Goal: Communication & Community: Answer question/provide support

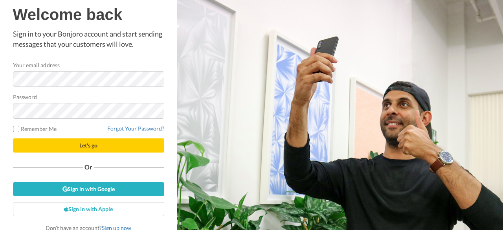
drag, startPoint x: 468, startPoint y: 27, endPoint x: 412, endPoint y: 11, distance: 57.4
click at [412, 11] on div "What is a Bonjoro? Bonjoro is the simplest way to send a personal video message…" at bounding box center [340, 115] width 326 height 230
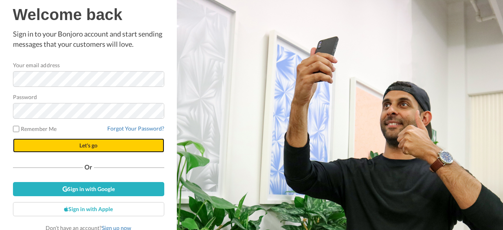
click at [52, 145] on button "Let's go" at bounding box center [88, 145] width 151 height 14
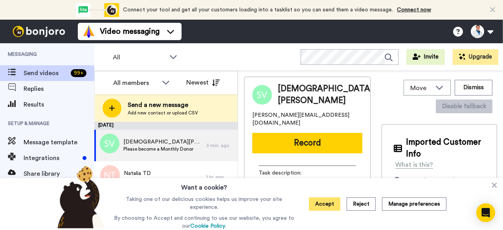
click at [334, 206] on button "Accept" at bounding box center [324, 203] width 31 height 13
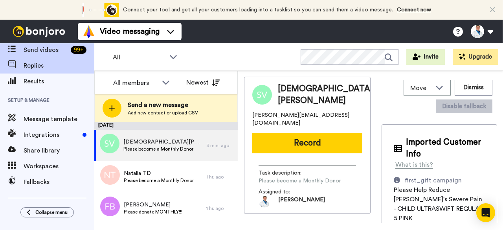
scroll to position [28, 0]
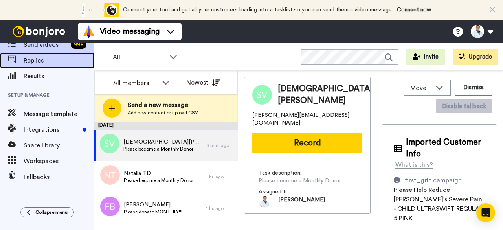
drag, startPoint x: 40, startPoint y: 61, endPoint x: 27, endPoint y: 59, distance: 13.9
click at [27, 59] on span "Replies" at bounding box center [59, 60] width 71 height 9
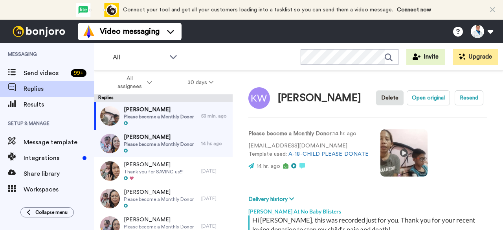
scroll to position [120, 0]
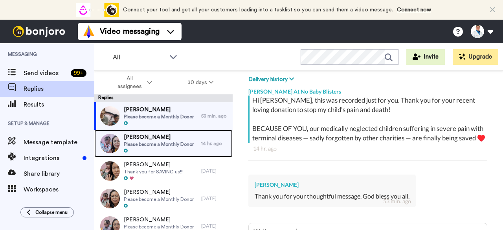
drag, startPoint x: 119, startPoint y: 139, endPoint x: 160, endPoint y: 139, distance: 40.8
click at [160, 139] on span "Amber Smith" at bounding box center [159, 137] width 70 height 8
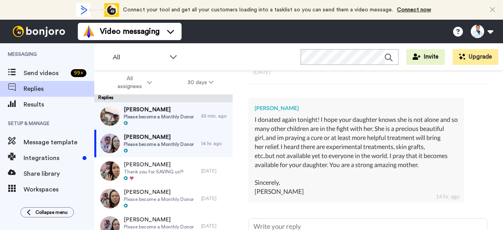
scroll to position [195, 0]
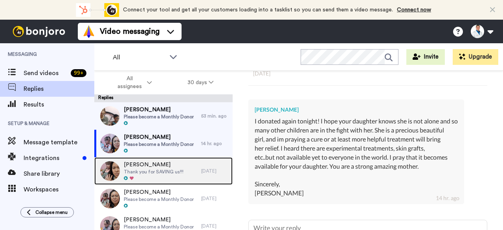
click at [130, 167] on span "Jonathan Barron" at bounding box center [154, 165] width 60 height 8
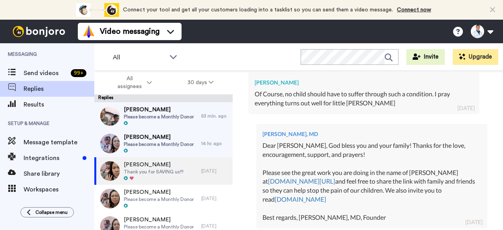
scroll to position [228, 0]
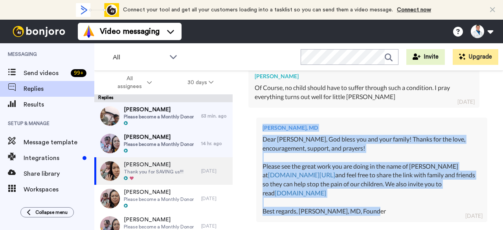
drag, startPoint x: 404, startPoint y: 219, endPoint x: 254, endPoint y: 144, distance: 167.3
click at [254, 144] on div "Dr. Aaron Tabor, MD Dear Jonathan, God bless you and your family! Thanks for th…" at bounding box center [367, 168] width 239 height 114
click at [384, 216] on div "Dear Jonathan, God bless you and your family! Thanks for the love, encouragemen…" at bounding box center [371, 175] width 218 height 81
drag, startPoint x: 384, startPoint y: 223, endPoint x: 258, endPoint y: 151, distance: 145.1
click at [258, 151] on div "Dr. Aaron Tabor, MD Dear Jonathan, God bless you and your family! Thanks for th…" at bounding box center [371, 169] width 231 height 104
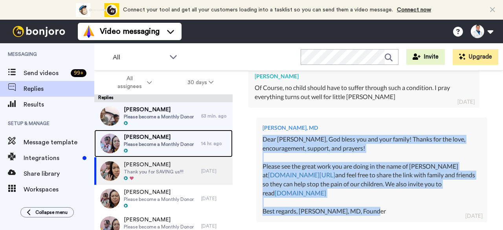
click at [188, 149] on div at bounding box center [159, 150] width 70 height 5
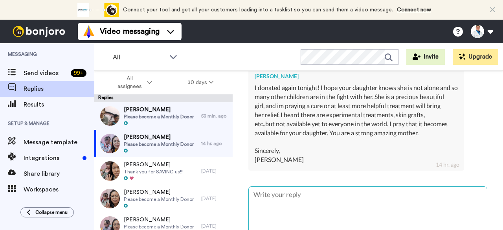
click at [327, 207] on textarea at bounding box center [368, 211] width 238 height 50
paste textarea "Dear Jonathan, God bless you and your family! Thanks for the love, encouragemen…"
type textarea "x"
type textarea "Dear Jonathan, God bless you and your family! Thanks for the love, encouragemen…"
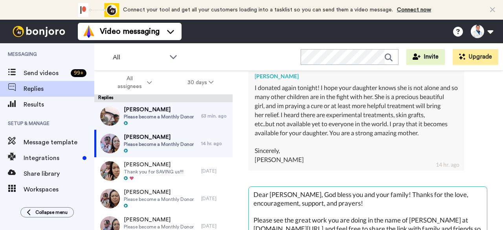
scroll to position [20, 0]
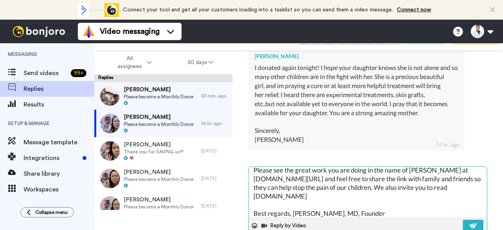
click at [285, 197] on textarea "Dear Jonathan, God bless you and your family! Thanks for the love, encouragemen…" at bounding box center [368, 191] width 238 height 50
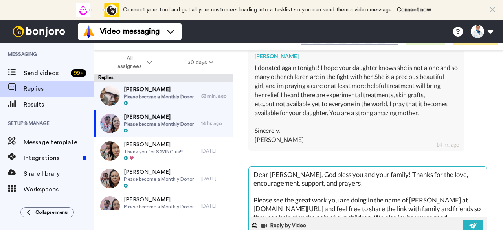
click at [295, 182] on textarea "Dear Jonathan, God bless you and your family! Thanks for the love, encouragemen…" at bounding box center [368, 191] width 238 height 50
type textarea "x"
type textarea "Dear Jonatha, God bless you and your family! Thanks for the love, encouragement…"
type textarea "x"
type textarea "Dear Jonath, God bless you and your family! Thanks for the love, encouragement,…"
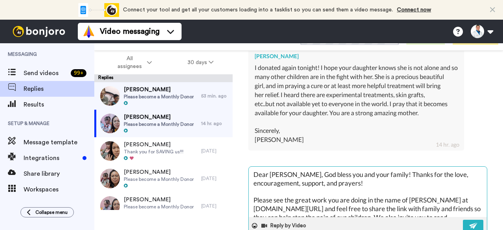
type textarea "x"
type textarea "Dear Jonat, God bless you and your family! Thanks for the love, encouragement, …"
type textarea "x"
type textarea "Dear Jona, God bless you and your family! Thanks for the love, encouragement, s…"
type textarea "x"
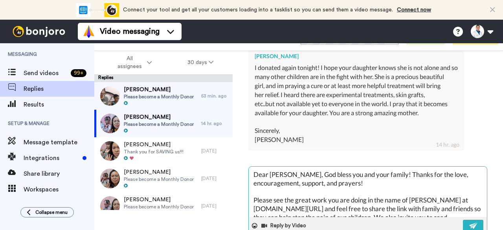
type textarea "Dear Jon, God bless you and your family! Thanks for the love, encouragement, su…"
type textarea "x"
type textarea "Dear Jo, God bless you and your family! Thanks for the love, encouragement, sup…"
type textarea "x"
type textarea "Dear J, God bless you and your family! Thanks for the love, encouragement, supp…"
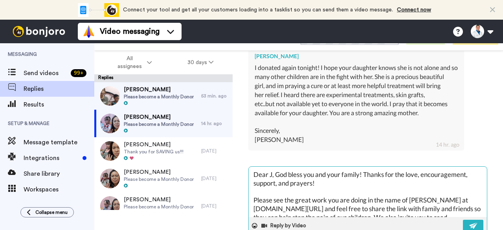
type textarea "x"
type textarea "Dear , God bless you and your family! Thanks for the love, encouragement, suppo…"
type textarea "x"
type textarea "Dear A, God bless you and your family! Thanks for the love, encouragement, supp…"
type textarea "x"
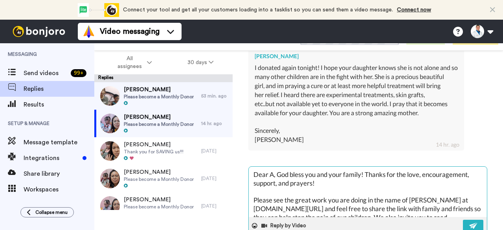
type textarea "Dear Am, God bless you and your family! Thanks for the love, encouragement, sup…"
type textarea "x"
type textarea "Dear Amb, God bless you and your family! Thanks for the love, encouragement, su…"
type textarea "x"
type textarea "Dear Ambe, God bless you and your family! Thanks for the love, encouragement, s…"
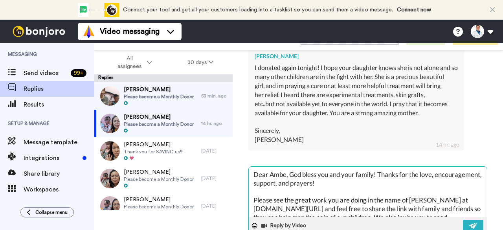
type textarea "x"
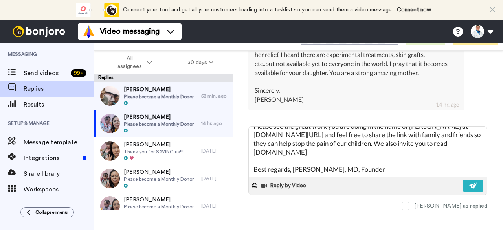
scroll to position [275, 0]
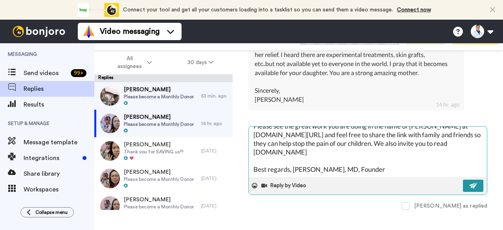
type textarea "Dear Amber, God bless you and your family! Thanks for the love, encouragement, …"
click at [469, 188] on img at bounding box center [473, 185] width 9 height 6
type textarea "x"
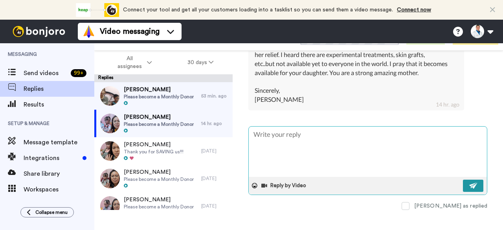
scroll to position [0, 0]
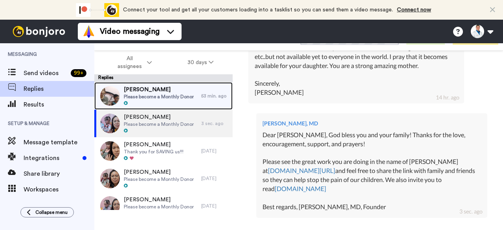
click at [132, 98] on span "Please become a Monthly Donor" at bounding box center [159, 96] width 70 height 6
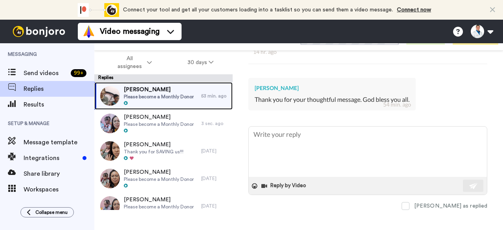
scroll to position [209, 0]
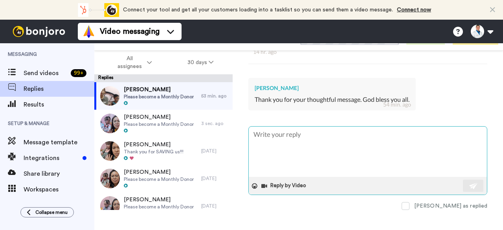
click at [278, 134] on textarea at bounding box center [368, 151] width 238 height 50
paste textarea "Dear Jonathan, God bless you and your family! Thanks for the love, encouragemen…"
type textarea "x"
type textarea "Dear Jonathan, God bless you and your family! Thanks for the love, encouragemen…"
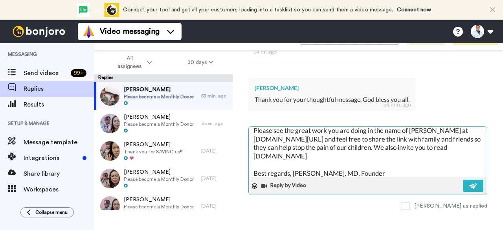
scroll to position [0, 0]
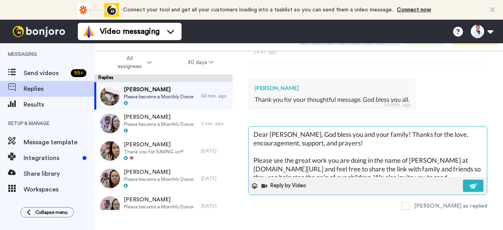
drag, startPoint x: 296, startPoint y: 130, endPoint x: 269, endPoint y: 135, distance: 27.4
click at [269, 135] on textarea "Dear Jonathan, God bless you and your family! Thanks for the love, encouragemen…" at bounding box center [368, 151] width 238 height 50
click at [276, 128] on textarea "Dear Jonathan, God bless you and your family! Thanks for the love, encouragemen…" at bounding box center [368, 151] width 238 height 50
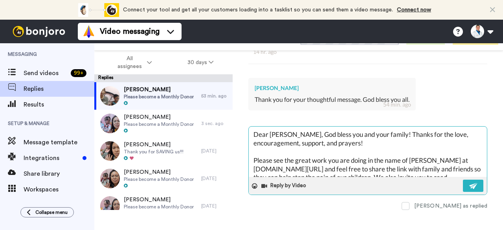
type textarea "x"
type textarea "Dear , God bless you and your family! Thanks for the love, encouragement, suppo…"
type textarea "x"
type textarea "Dear k, God bless you and your family! Thanks for the love, encouragement, supp…"
type textarea "x"
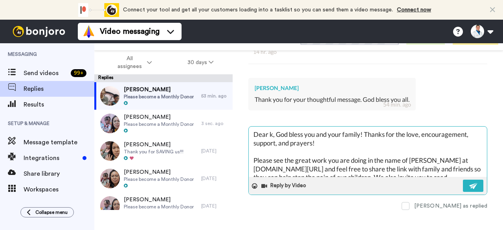
type textarea "Dear ky, God bless you and your family! Thanks for the love, encouragement, sup…"
type textarea "x"
type textarea "Dear kyl, God bless you and your family! Thanks for the love, encouragement, su…"
type textarea "x"
type textarea "Dear kyle, God bless you and your family! Thanks for the love, encouragement, s…"
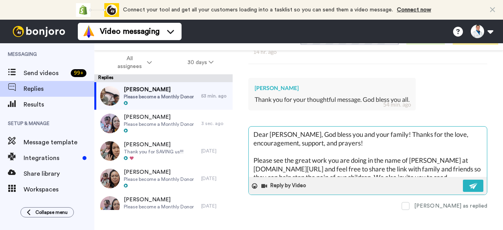
type textarea "x"
type textarea "Dear kyl, God bless you and your family! Thanks for the love, encouragement, su…"
type textarea "x"
type textarea "Dear ky, God bless you and your family! Thanks for the love, encouragement, sup…"
type textarea "x"
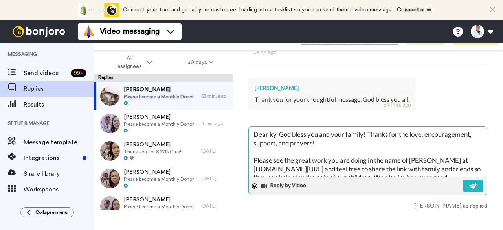
type textarea "Dear k, God bless you and your family! Thanks for the love, encouragement, supp…"
type textarea "x"
type textarea "Dear , God bless you and your family! Thanks for the love, encouragement, suppo…"
type textarea "x"
type textarea "Dear K, God bless you and your family! Thanks for the love, encouragement, supp…"
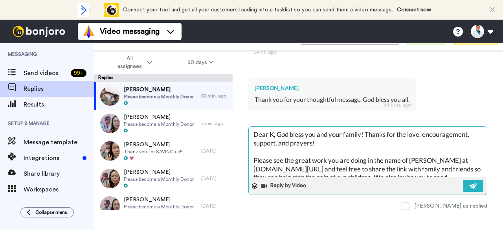
type textarea "x"
type textarea "Dear Ky, God bless you and your family! Thanks for the love, encouragement, sup…"
type textarea "x"
type textarea "Dear Kyl, God bless you and your family! Thanks for the love, encouragement, su…"
type textarea "x"
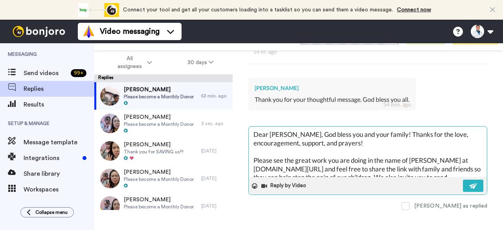
type textarea "Dear Kyle, God bless you and your family! Thanks for the love, encouragement, s…"
click at [477, 177] on div "Reply by Video" at bounding box center [368, 186] width 238 height 18
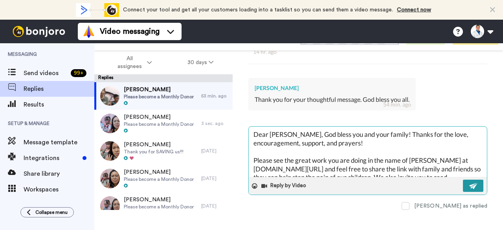
click at [469, 183] on img at bounding box center [473, 186] width 9 height 6
type textarea "x"
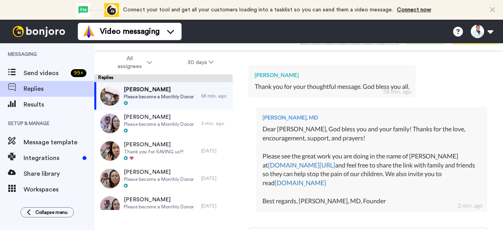
type textarea "x"
